Goal: Information Seeking & Learning: Learn about a topic

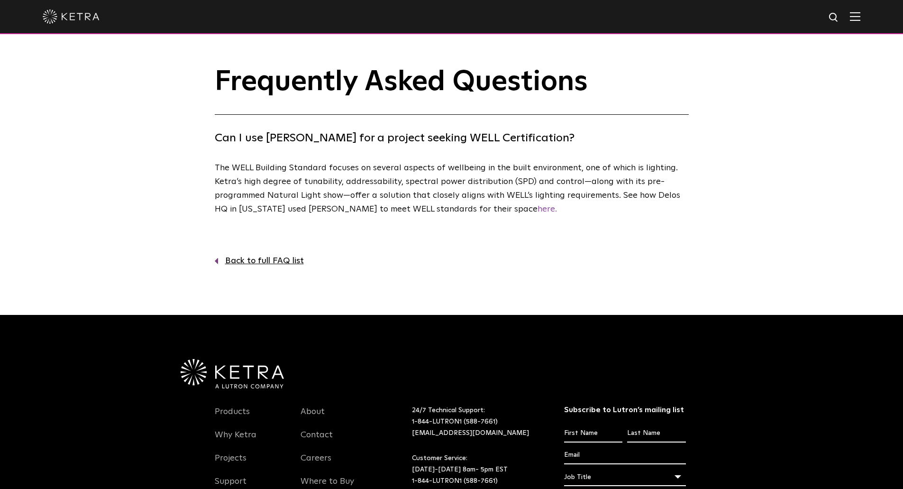
click at [249, 262] on link "Back to full FAQ list" at bounding box center [452, 261] width 474 height 14
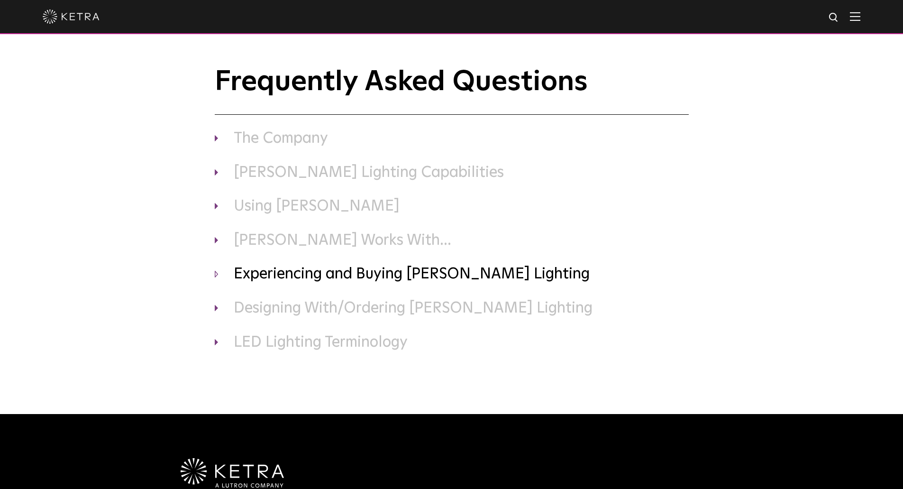
click at [215, 275] on h3 "Experiencing and Buying Ketra Lighting" at bounding box center [452, 275] width 474 height 20
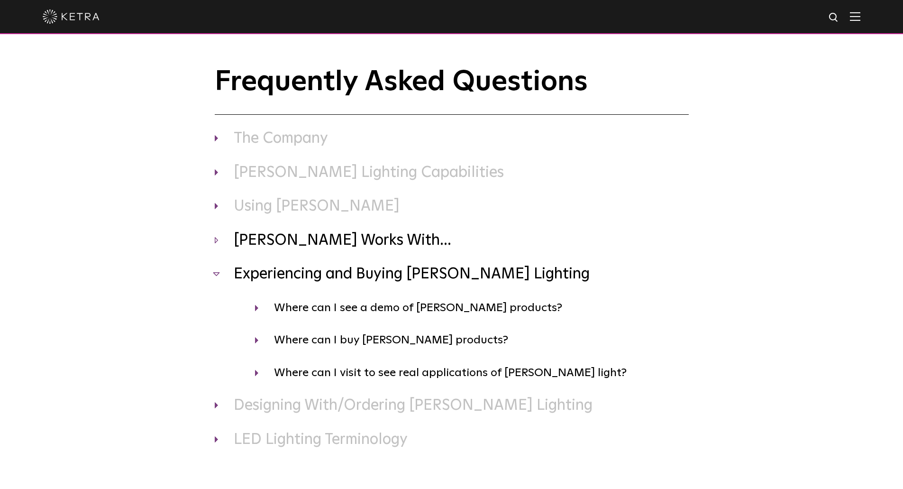
click at [215, 241] on h3 "Ketra Works With..." at bounding box center [452, 241] width 474 height 20
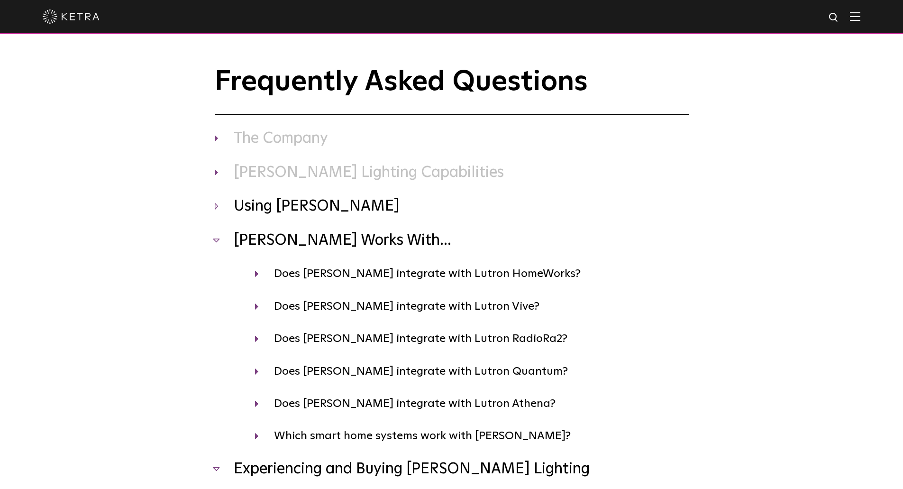
click at [217, 208] on h3 "Using Ketra" at bounding box center [452, 207] width 474 height 20
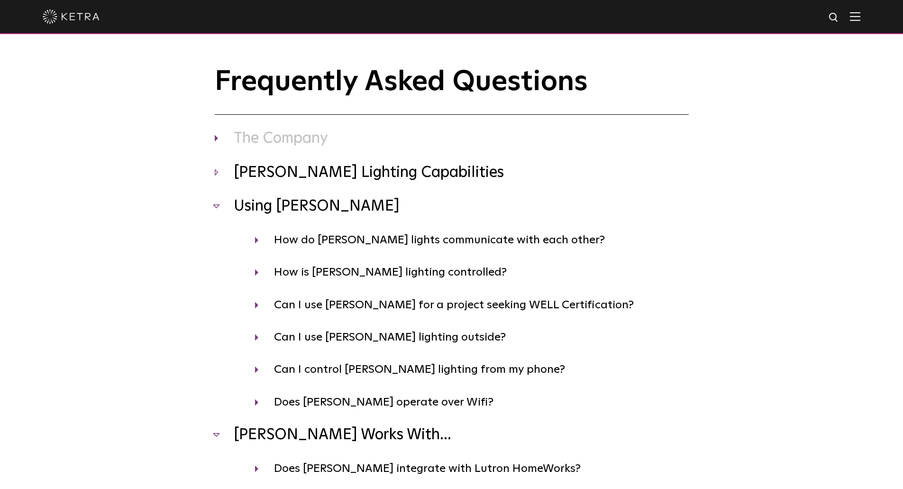
click at [217, 177] on h3 "Ketra Lighting Capabilities" at bounding box center [452, 173] width 474 height 20
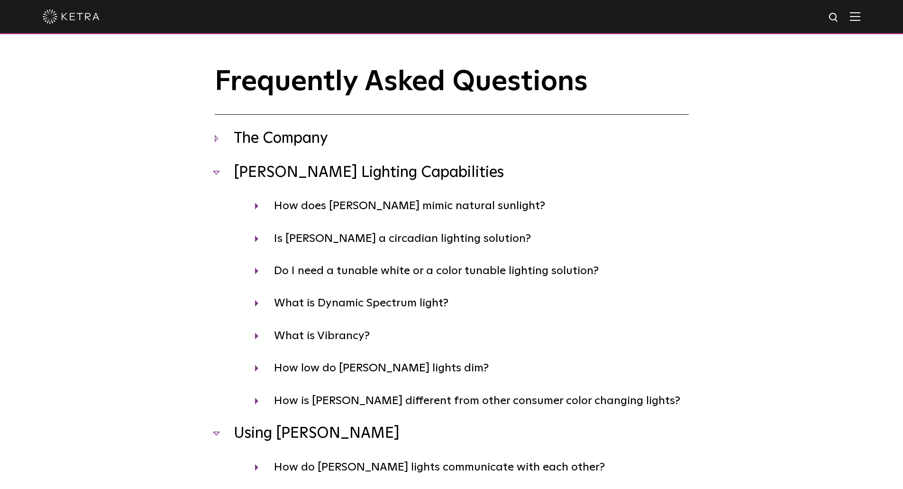
click at [218, 137] on h3 "The Company" at bounding box center [452, 139] width 474 height 20
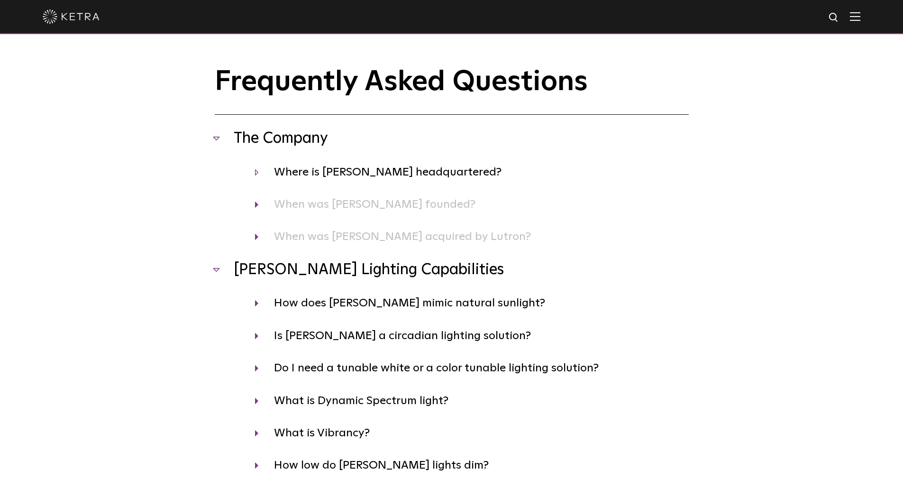
click at [257, 171] on h4 "Where is Ketra headquartered?" at bounding box center [472, 172] width 434 height 18
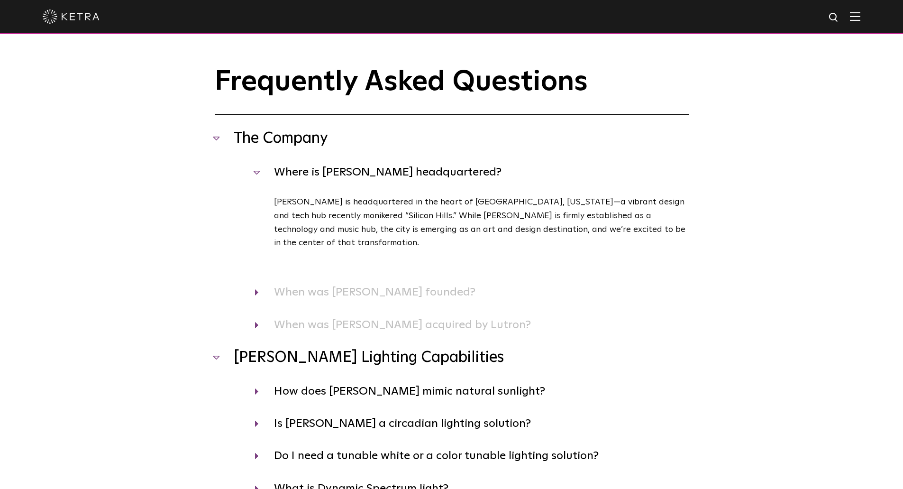
click at [252, 283] on div "When was Ketra founded? Ketra was founded in 2009 by Horace Ho, Jason Lewis, an…" at bounding box center [452, 292] width 474 height 18
click at [259, 283] on h4 "When was Ketra founded?" at bounding box center [472, 292] width 434 height 18
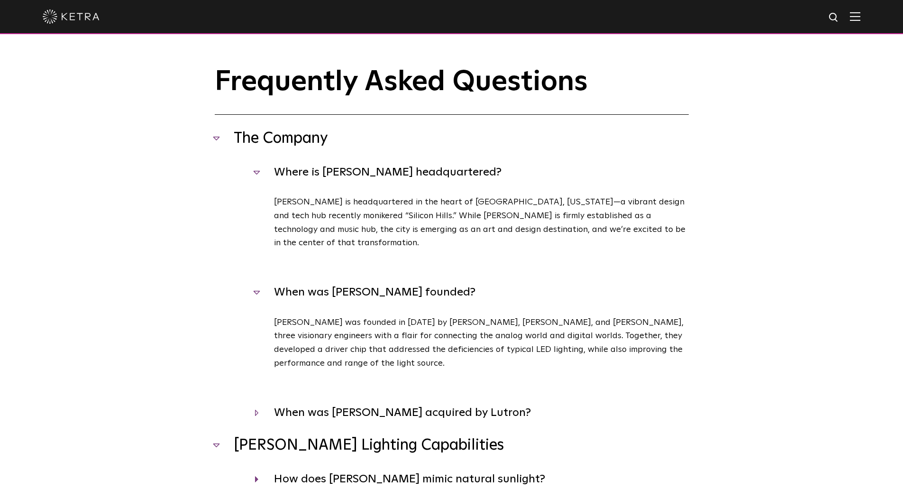
click at [256, 403] on h4 "When was Ketra acquired by Lutron?" at bounding box center [472, 412] width 434 height 18
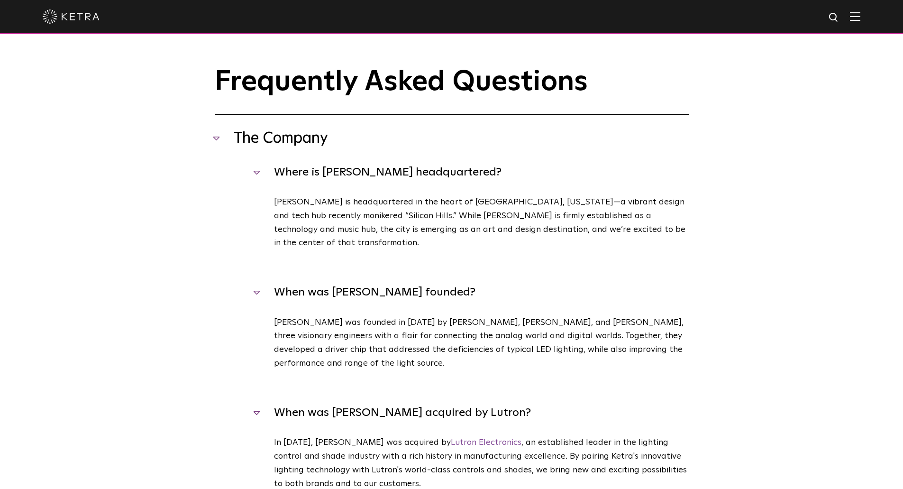
click at [86, 18] on img at bounding box center [71, 16] width 57 height 14
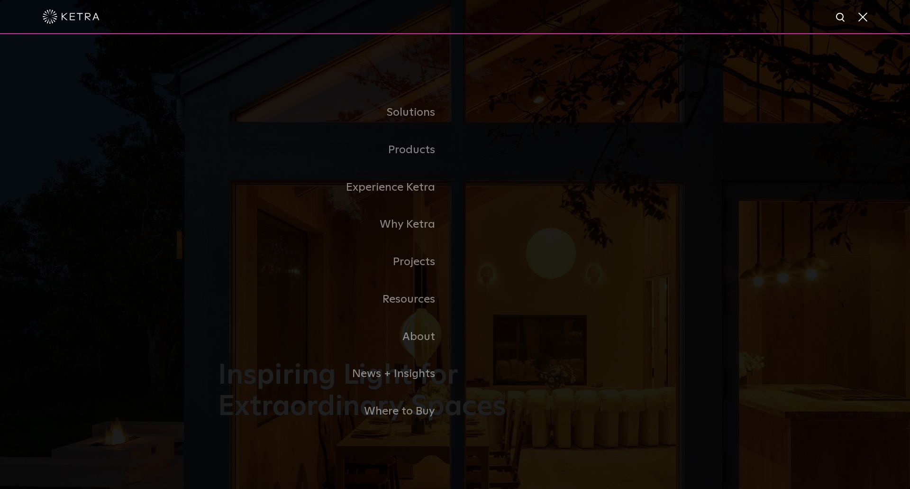
click at [858, 102] on div "Solutions Commercial Residential Products Commercial Products Residential Produ…" at bounding box center [455, 262] width 910 height 456
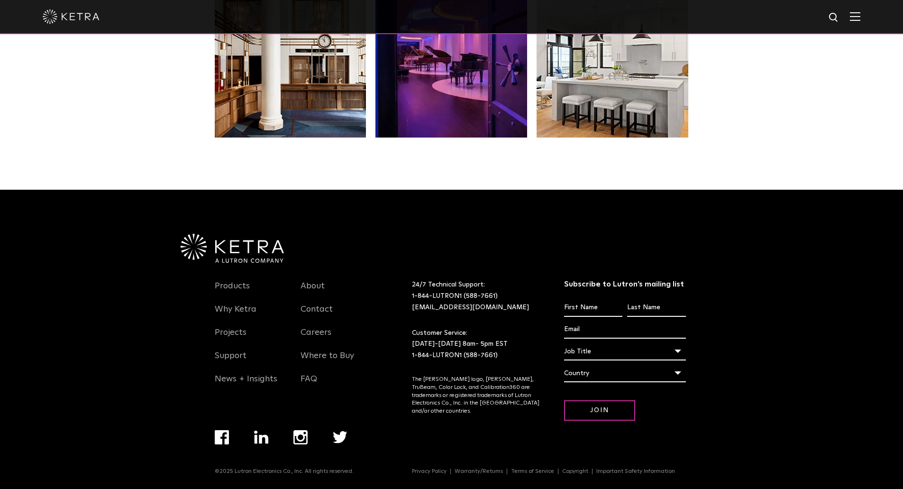
scroll to position [1994, 0]
